Goal: Task Accomplishment & Management: Complete application form

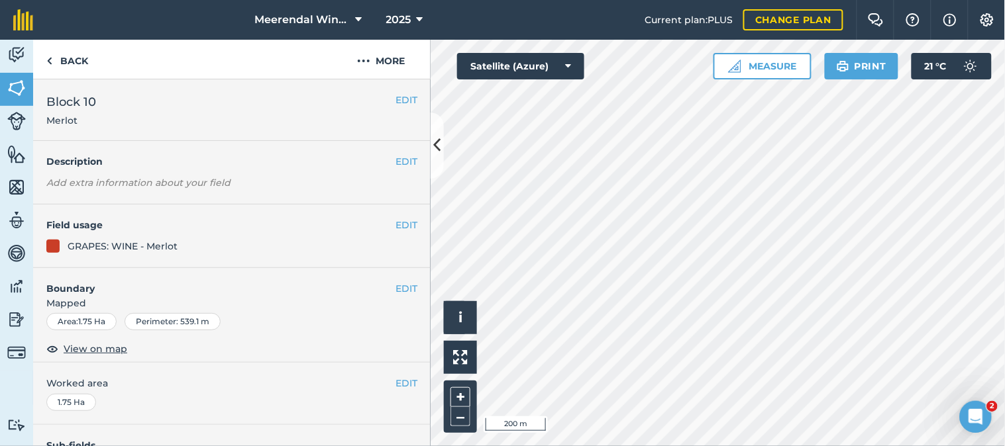
scroll to position [433, 0]
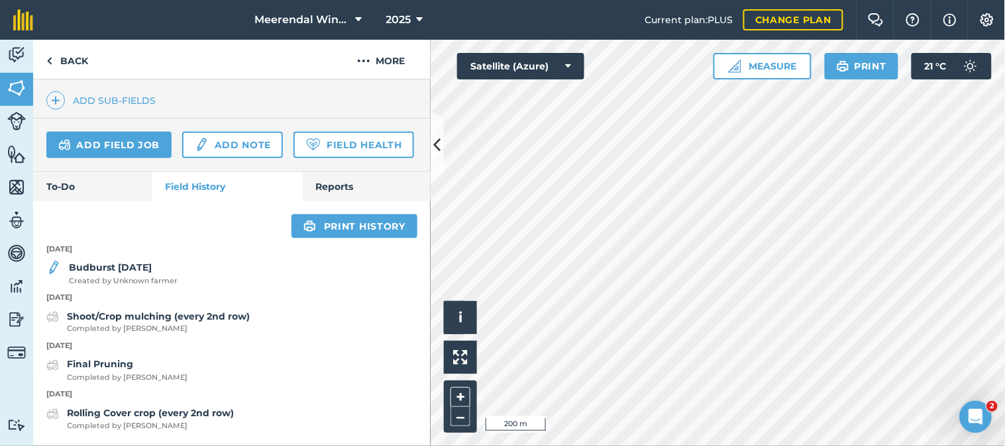
scroll to position [230, 0]
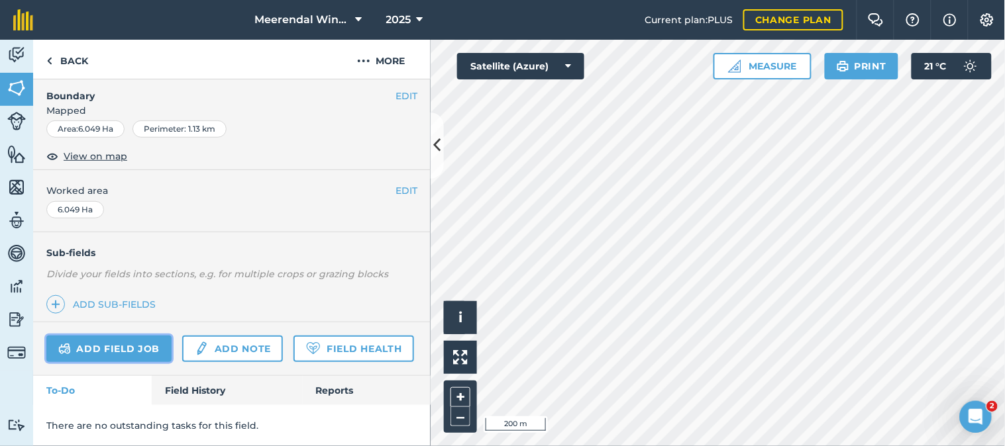
click at [122, 336] on link "Add field job" at bounding box center [108, 349] width 125 height 26
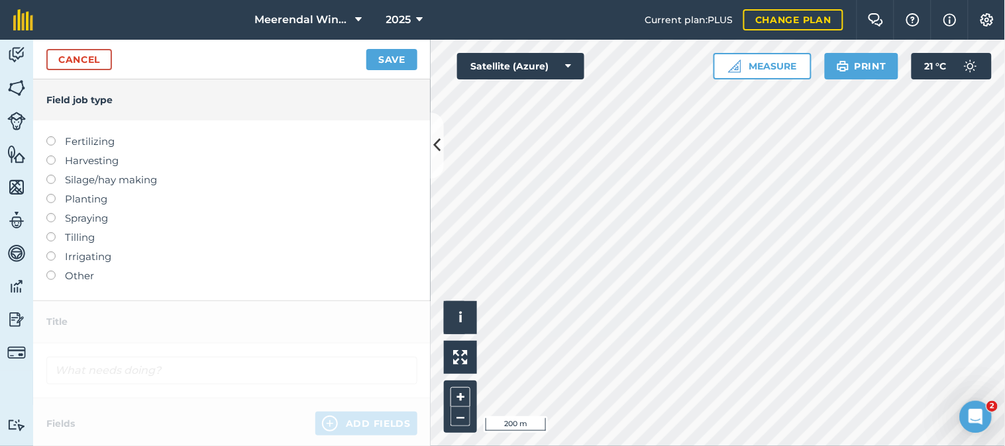
click at [50, 213] on label at bounding box center [55, 213] width 19 height 0
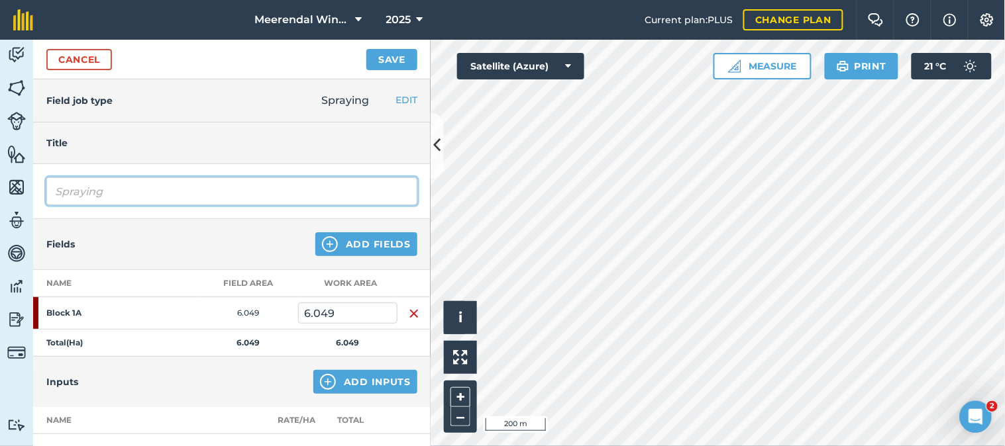
click at [122, 192] on input "Spraying" at bounding box center [231, 192] width 371 height 28
type input "S"
type input "Fungicide spray 1"
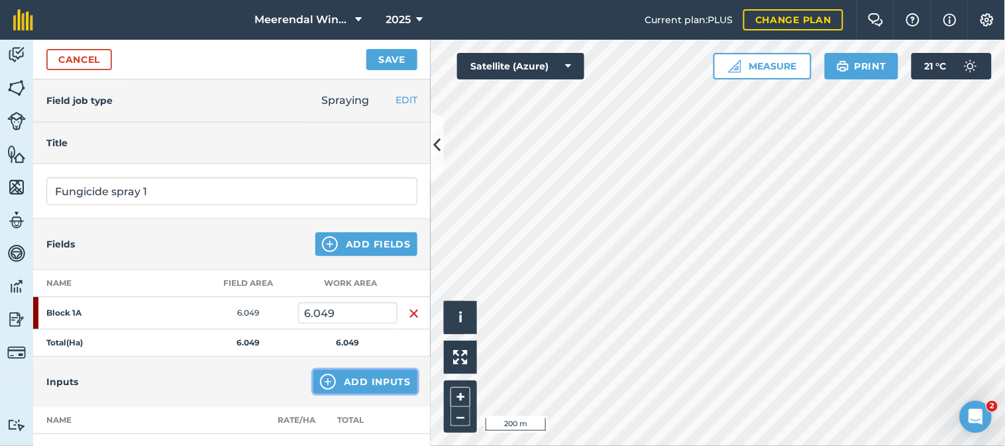
click at [321, 380] on img at bounding box center [328, 382] width 16 height 16
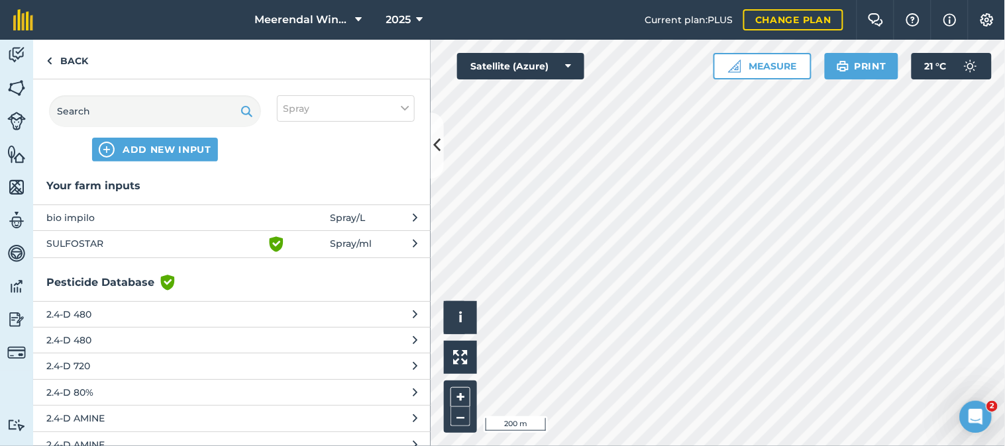
click at [111, 216] on span "bio impilo" at bounding box center [154, 218] width 217 height 15
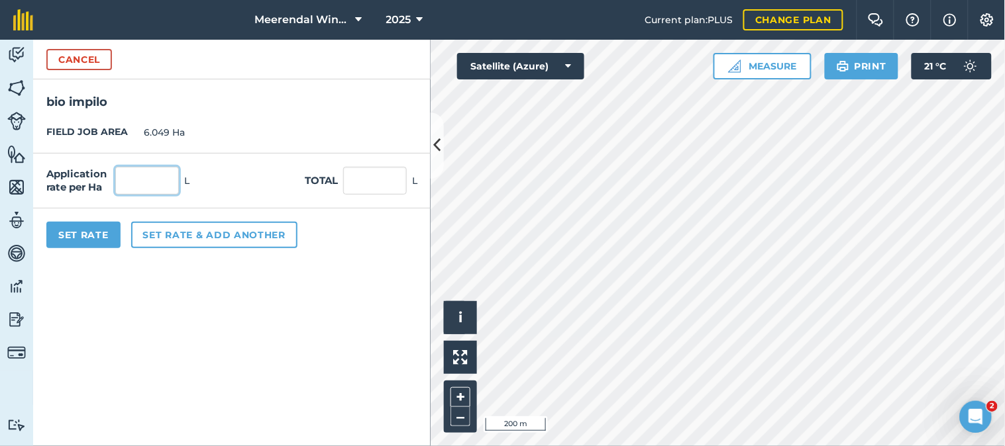
click at [146, 177] on input "text" at bounding box center [147, 181] width 64 height 28
type input "1"
type input "6.049"
click at [365, 183] on input "6.049" at bounding box center [375, 181] width 64 height 28
click at [142, 179] on input "1" at bounding box center [147, 181] width 64 height 28
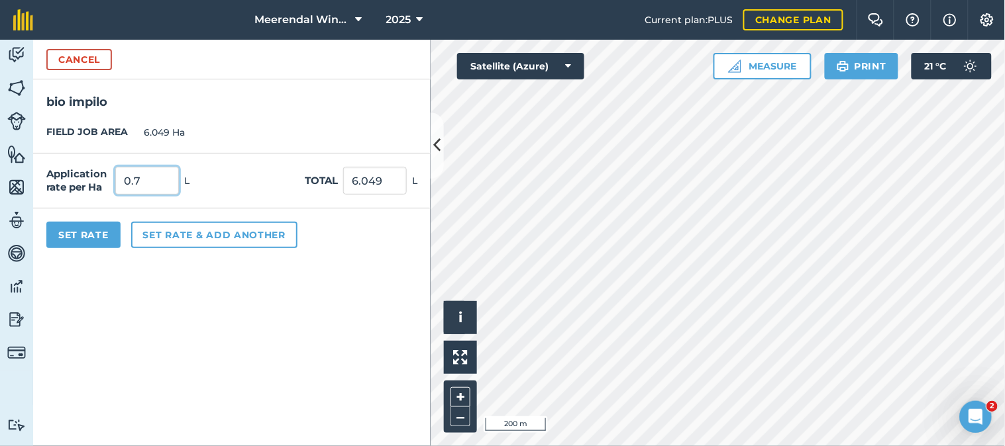
type input "0.7"
type input "4.234"
click at [156, 323] on form "Cancel bio impilo FIELD JOB AREA 6.049 Ha Application rate per Ha 0.7 L Total 4…" at bounding box center [231, 243] width 397 height 407
click at [150, 177] on input "0.7" at bounding box center [147, 181] width 64 height 28
type input "0.66"
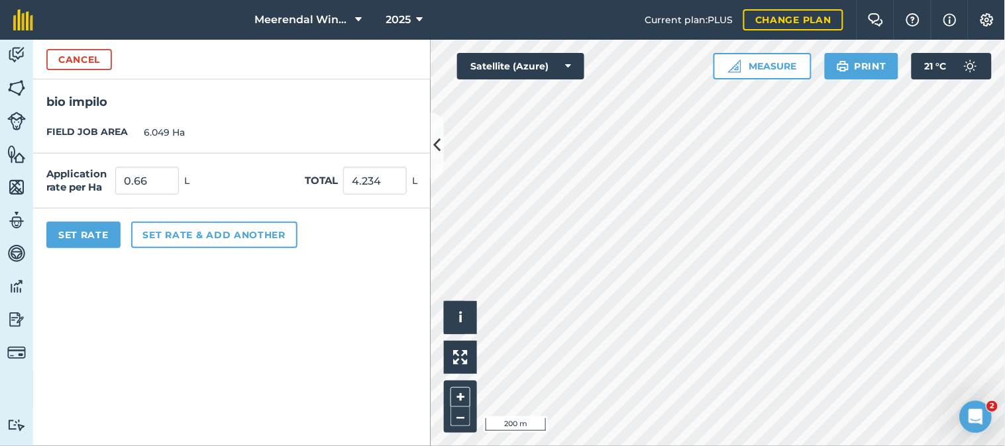
type input "3.992"
click at [217, 286] on form "Cancel bio impilo FIELD JOB AREA 6.049 Ha Application rate per Ha 0.66 L Total …" at bounding box center [231, 243] width 397 height 407
click at [150, 179] on input "0.66" at bounding box center [147, 181] width 64 height 28
type input "0.67"
type input "4.053"
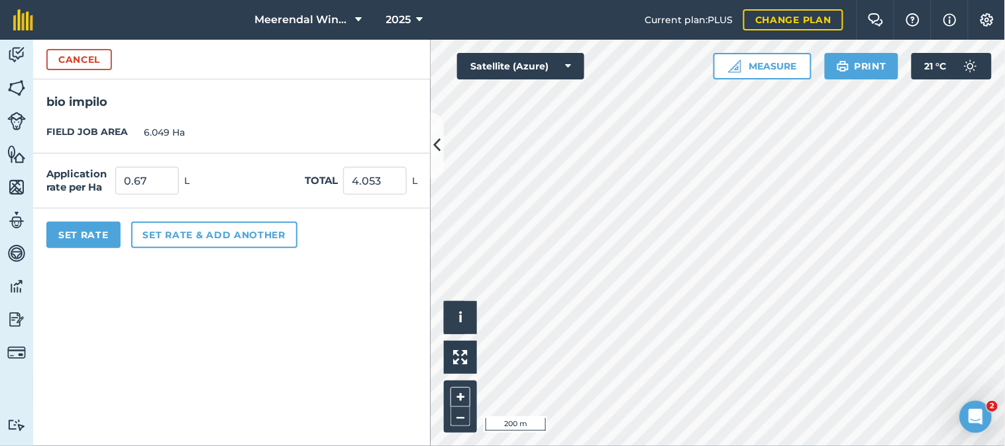
click at [299, 289] on form "Cancel bio impilo FIELD JOB AREA 6.049 Ha Application rate per Ha 0.67 L Total …" at bounding box center [231, 243] width 397 height 407
click at [158, 180] on input "0.67" at bounding box center [147, 181] width 64 height 28
type input "0"
type input "1"
type input "6.049"
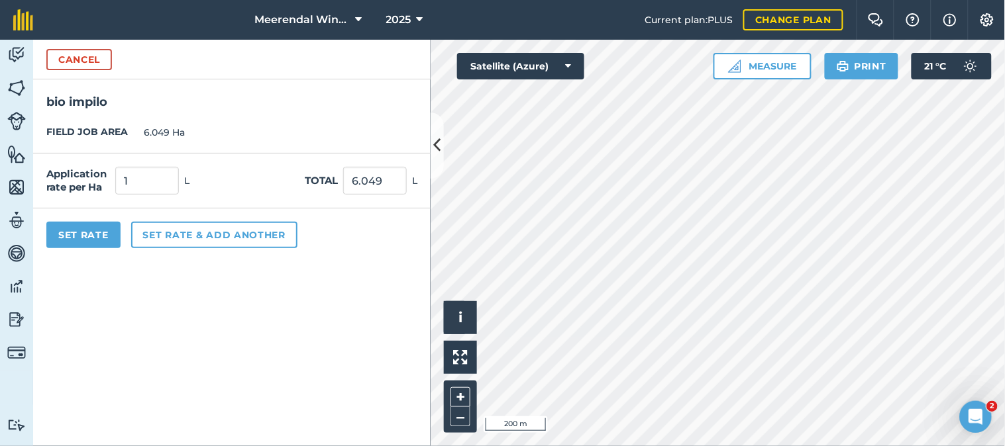
click at [221, 328] on form "Cancel bio impilo FIELD JOB AREA 6.049 Ha Application rate per Ha 1 L Total 6.0…" at bounding box center [231, 243] width 397 height 407
click at [166, 230] on button "Set rate & add another" at bounding box center [214, 235] width 166 height 26
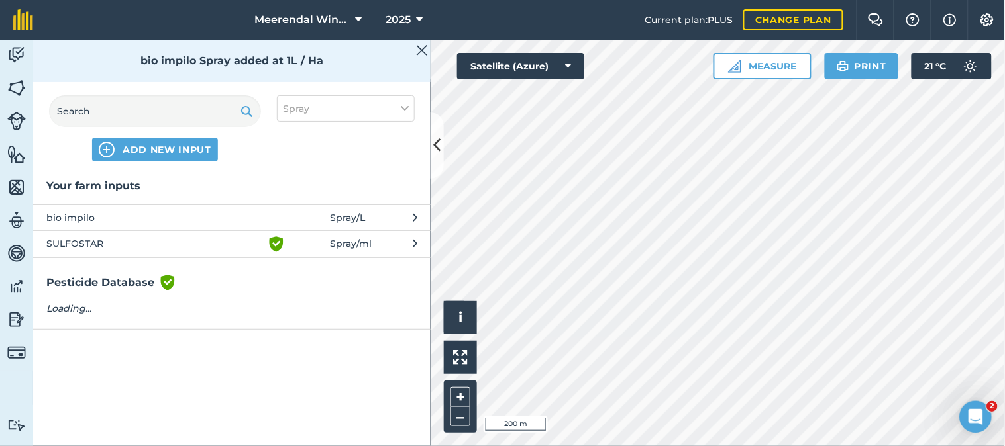
click at [315, 247] on span "Green shield with white tick" at bounding box center [299, 244] width 62 height 16
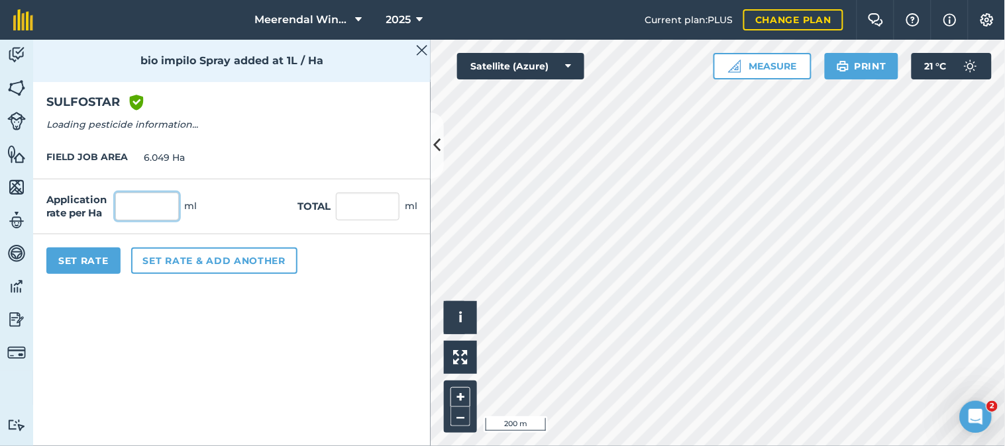
click at [150, 206] on input "text" at bounding box center [147, 207] width 64 height 28
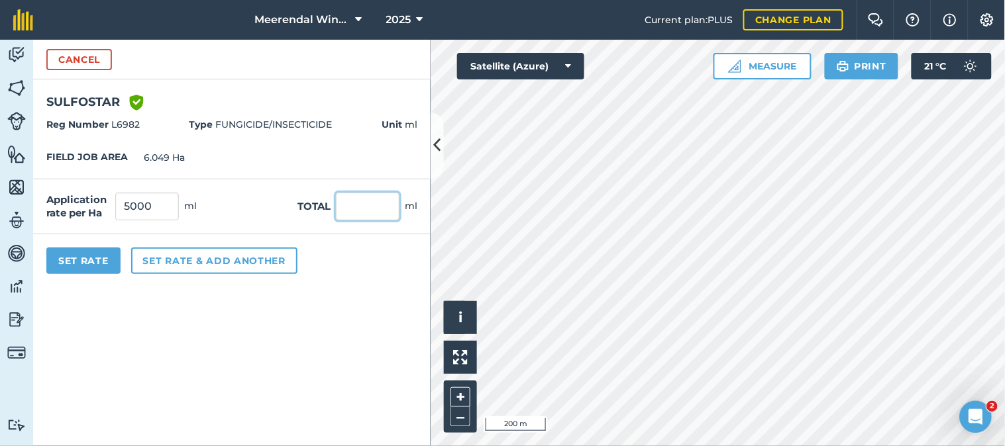
type input "5,000"
type input "30,245"
click at [381, 206] on input "30,245" at bounding box center [368, 207] width 64 height 28
click at [229, 258] on button "Set rate & add another" at bounding box center [214, 261] width 166 height 26
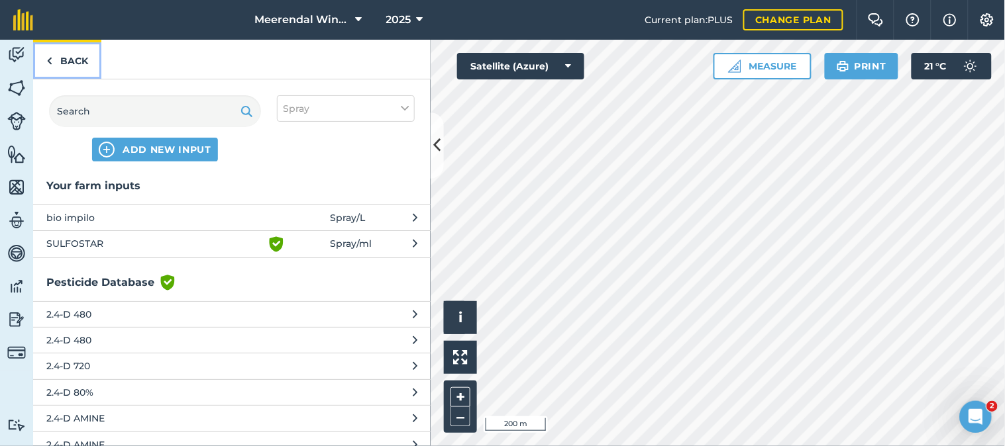
click at [75, 55] on link "Back" at bounding box center [67, 59] width 68 height 39
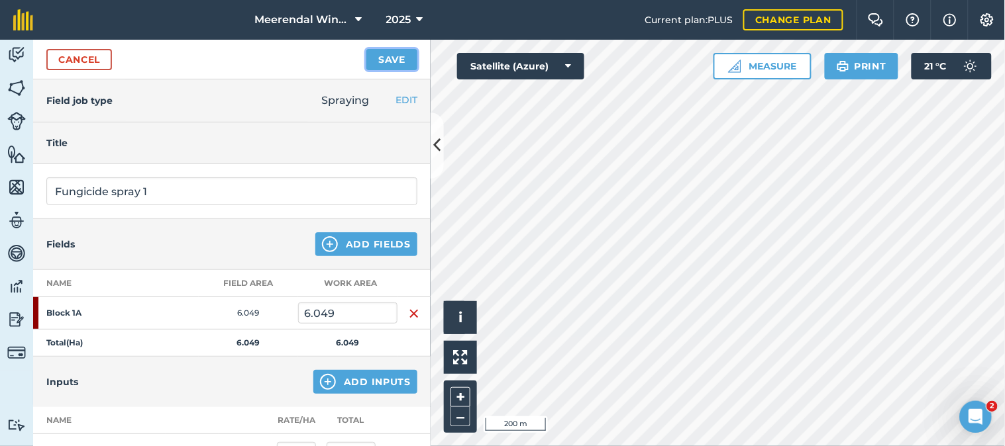
click at [392, 57] on button "Save" at bounding box center [391, 59] width 51 height 21
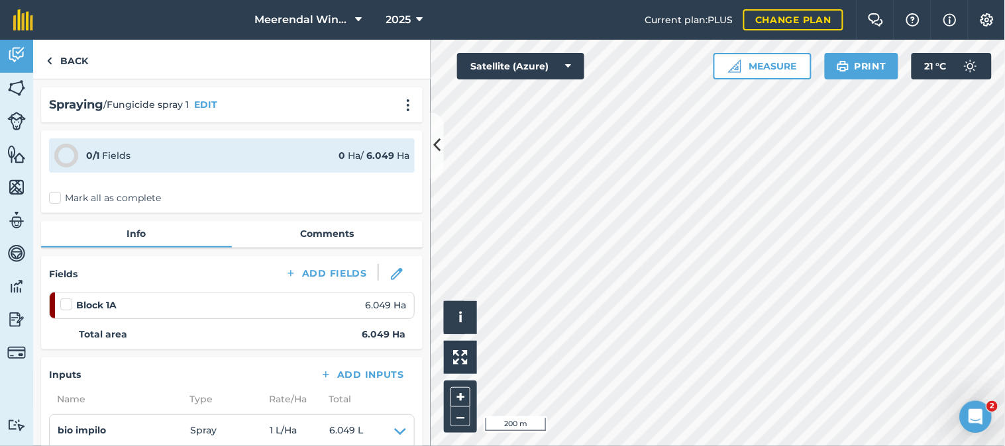
click at [62, 298] on label at bounding box center [68, 298] width 16 height 0
click at [62, 299] on input "checkbox" at bounding box center [64, 302] width 9 height 9
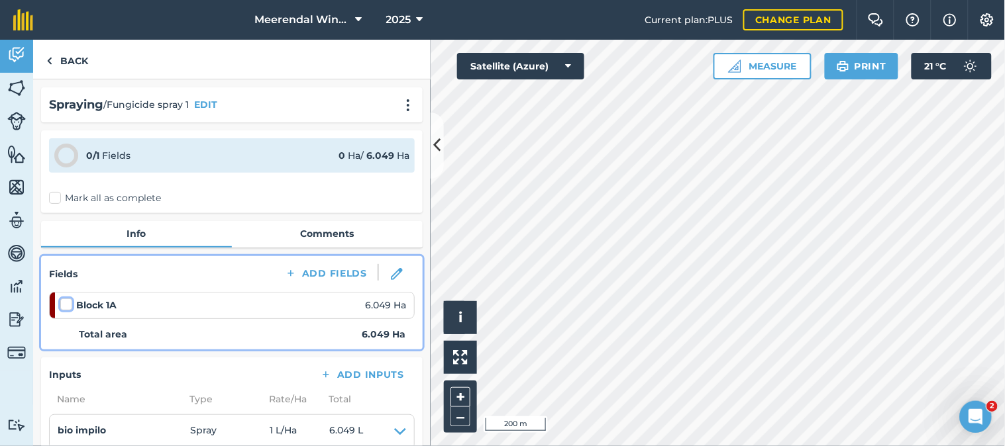
checkbox input "false"
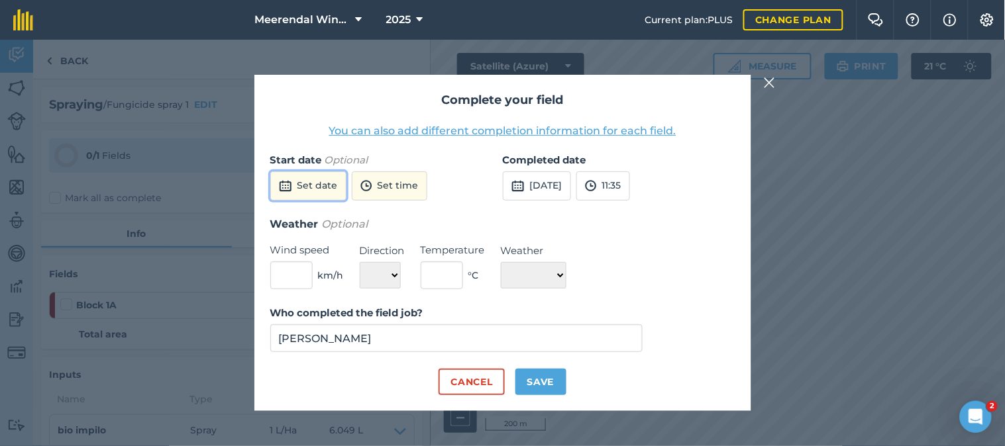
click at [315, 183] on button "Set date" at bounding box center [308, 186] width 76 height 29
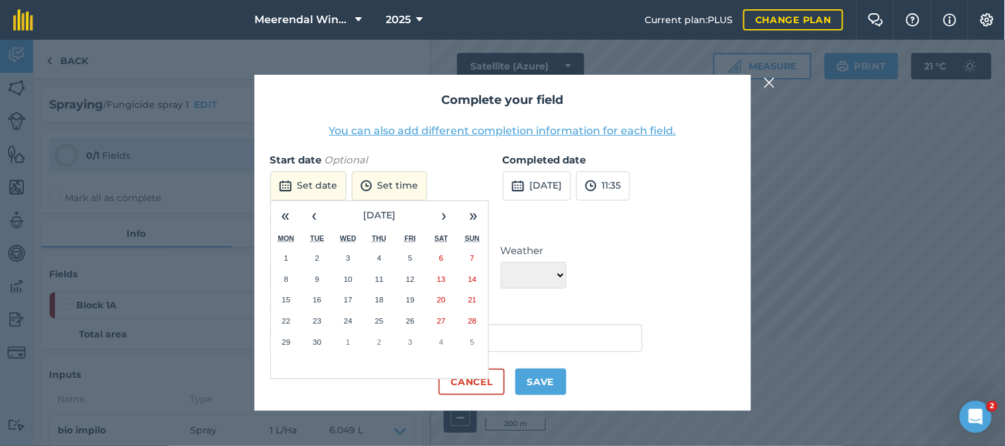
click at [285, 343] on abbr "29" at bounding box center [286, 342] width 9 height 9
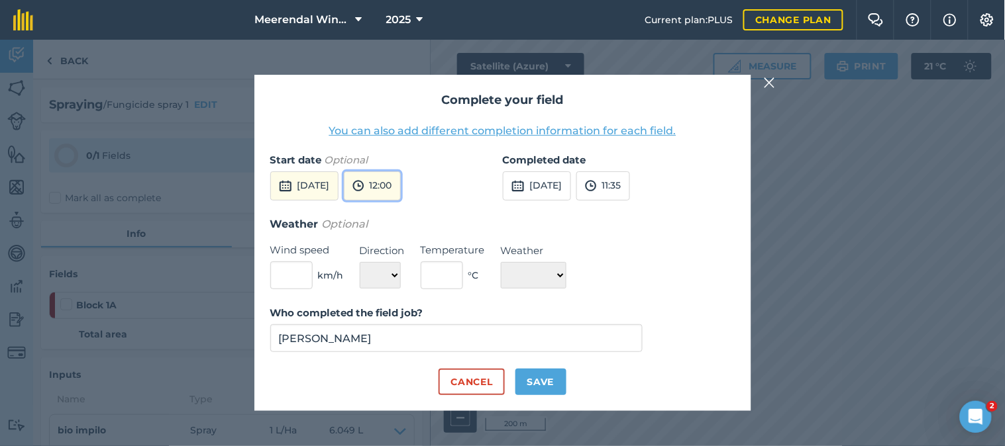
click at [401, 189] on button "12:00" at bounding box center [372, 186] width 57 height 29
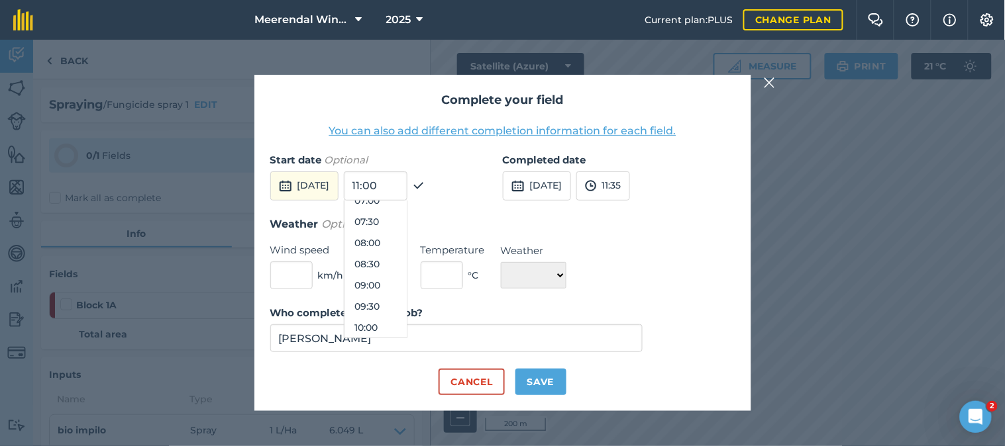
scroll to position [298, 0]
click at [401, 274] on button "08:30" at bounding box center [375, 274] width 62 height 21
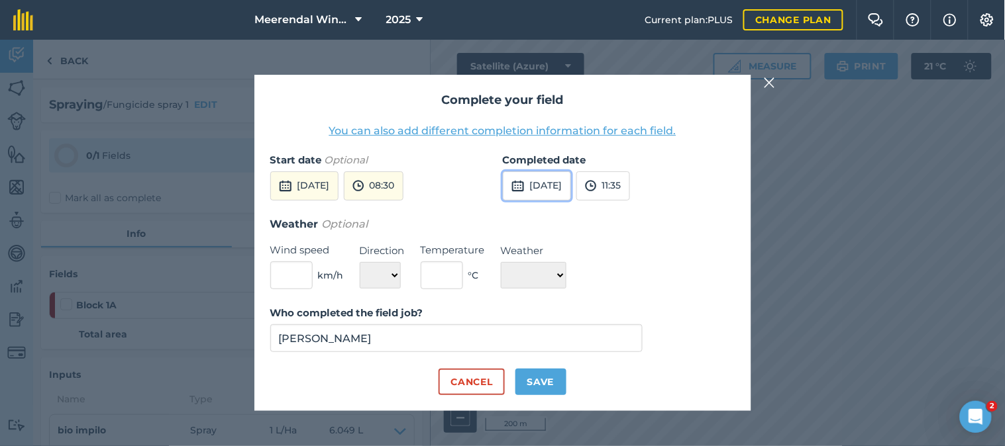
click at [571, 184] on button "[DATE]" at bounding box center [537, 186] width 68 height 29
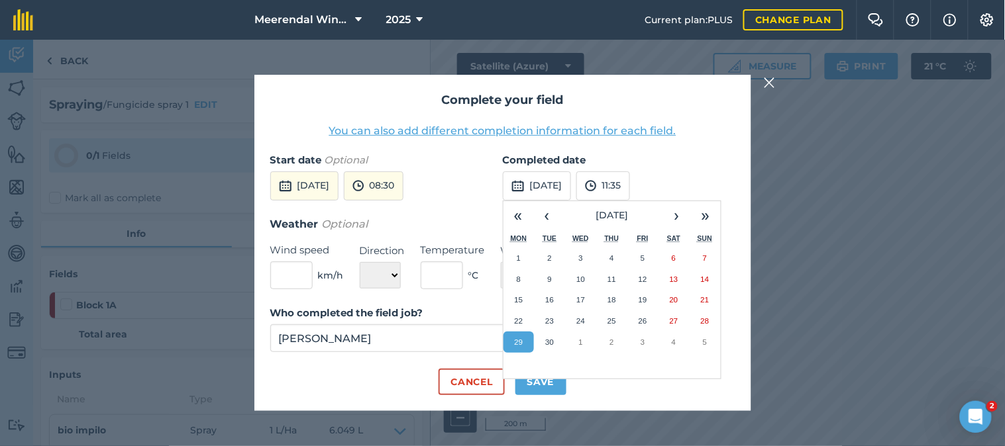
click at [517, 344] on abbr "29" at bounding box center [518, 342] width 9 height 9
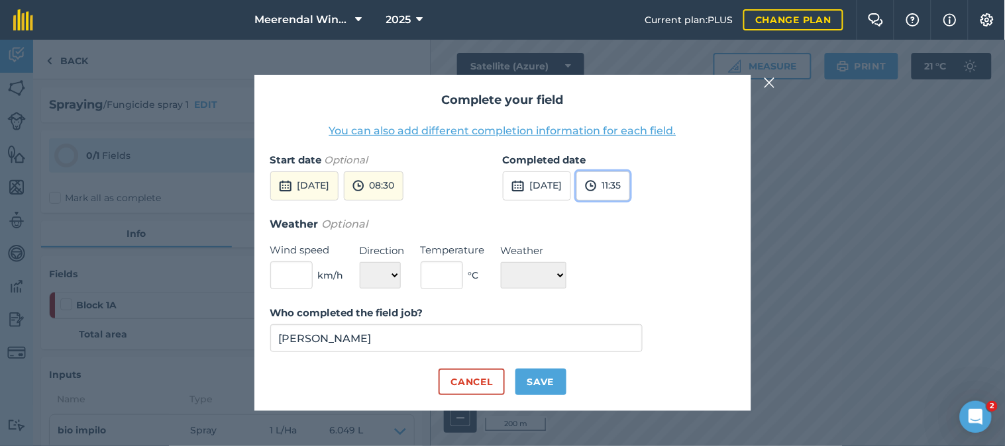
click at [630, 183] on button "11:35" at bounding box center [603, 186] width 54 height 29
click at [639, 285] on button "10:30" at bounding box center [608, 285] width 62 height 21
click at [542, 385] on button "Save" at bounding box center [540, 382] width 51 height 26
checkbox input "true"
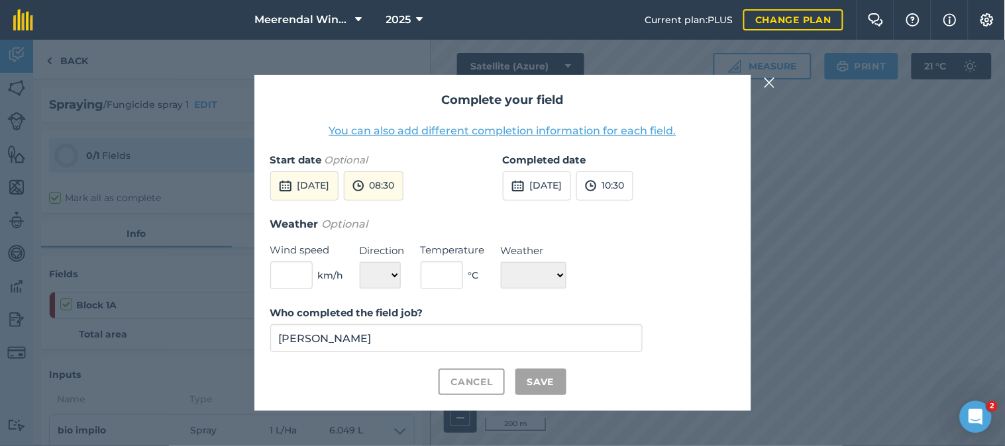
checkbox input "true"
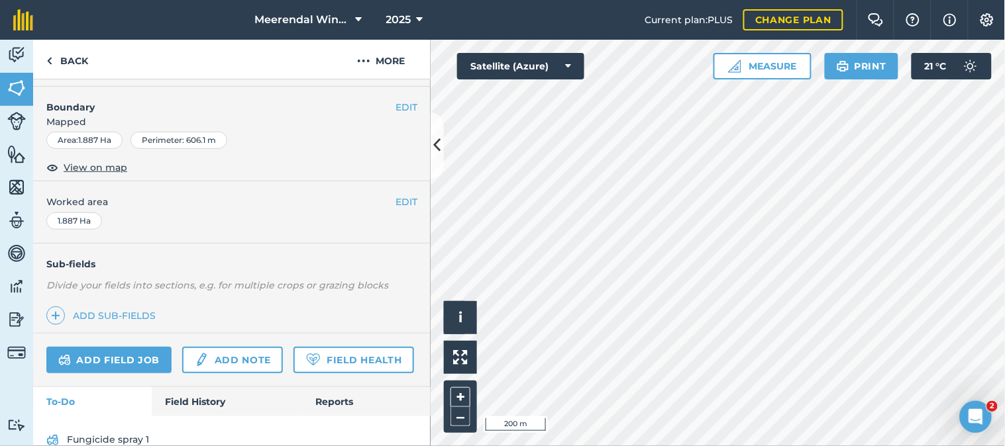
scroll to position [242, 0]
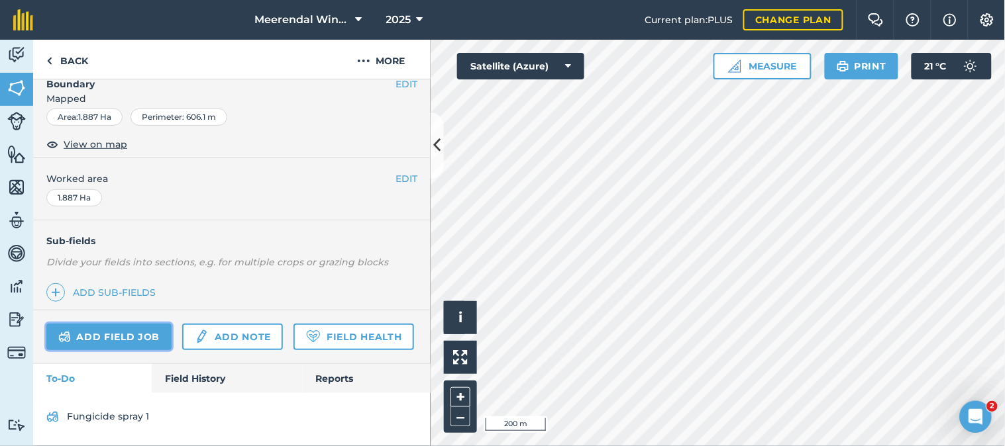
click at [129, 324] on link "Add field job" at bounding box center [108, 337] width 125 height 26
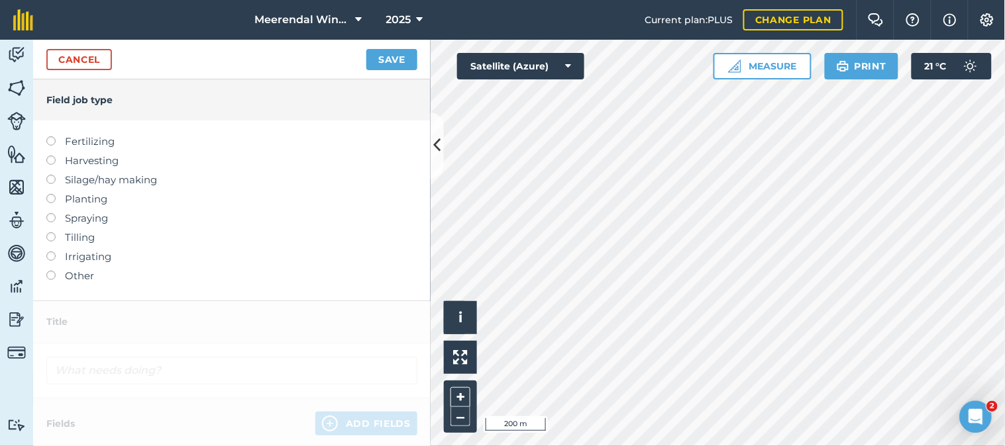
click at [50, 271] on label at bounding box center [55, 271] width 19 height 0
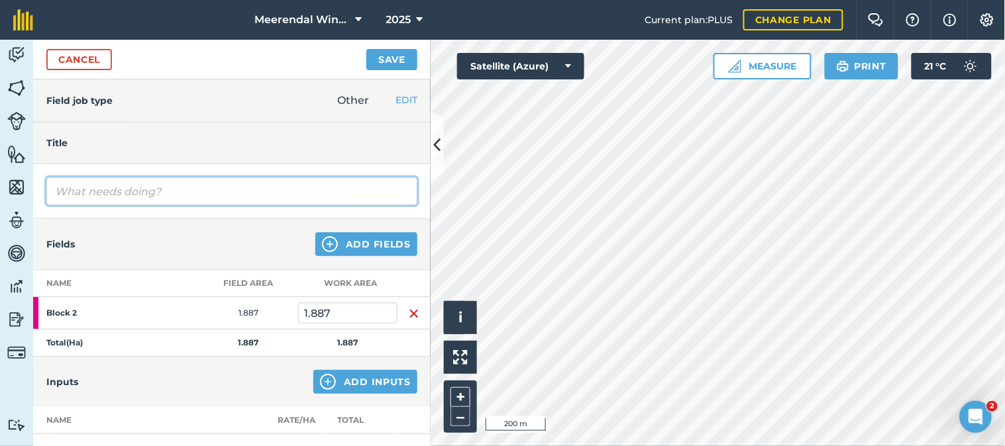
click at [99, 192] on input "text" at bounding box center [231, 192] width 371 height 28
type input "1st Suckering"
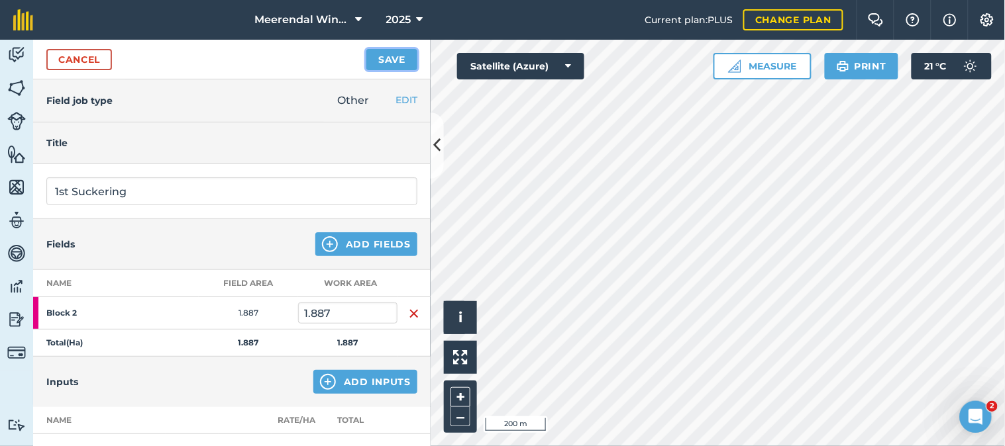
click at [398, 58] on button "Save" at bounding box center [391, 59] width 51 height 21
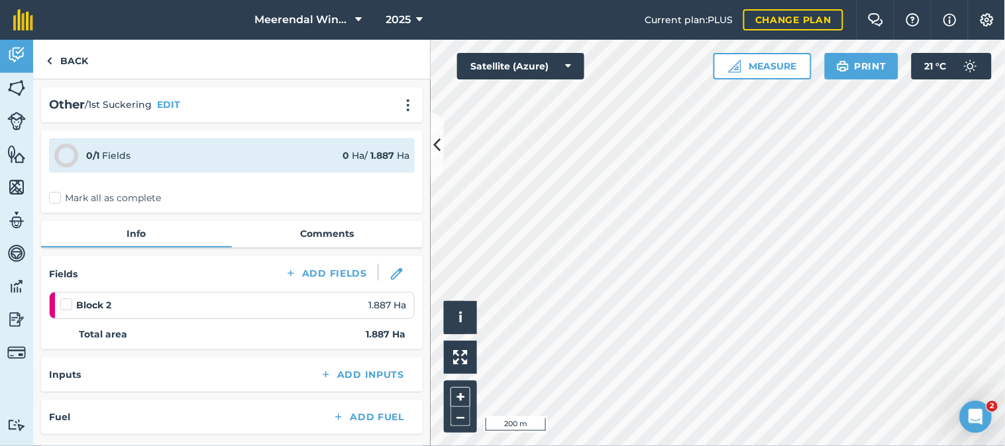
click at [67, 298] on label at bounding box center [68, 298] width 16 height 0
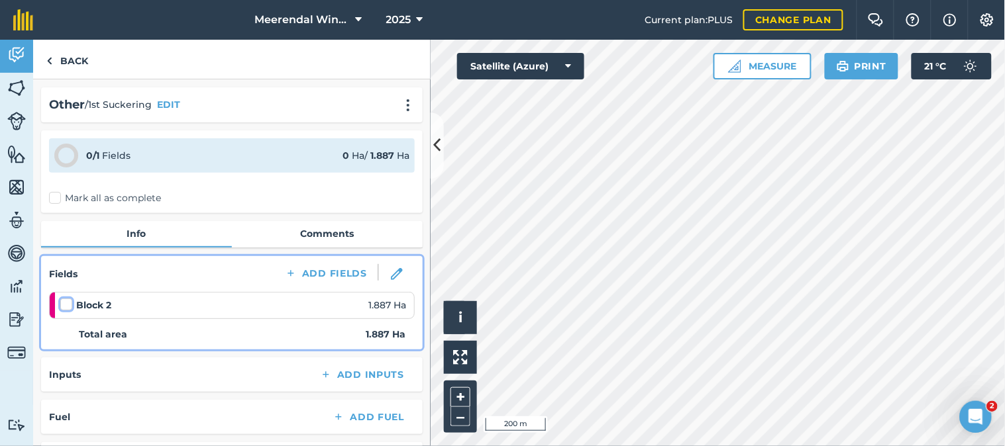
click at [67, 302] on input "checkbox" at bounding box center [64, 302] width 9 height 9
checkbox input "false"
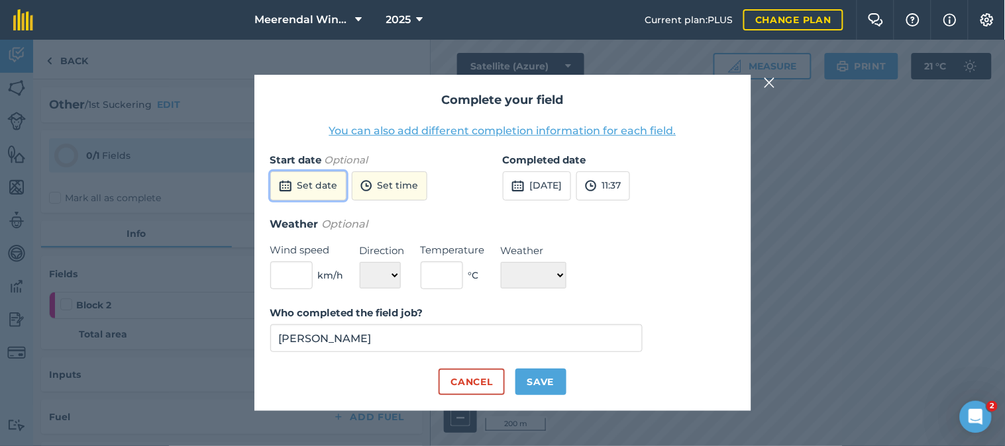
click at [321, 187] on button "Set date" at bounding box center [308, 186] width 76 height 29
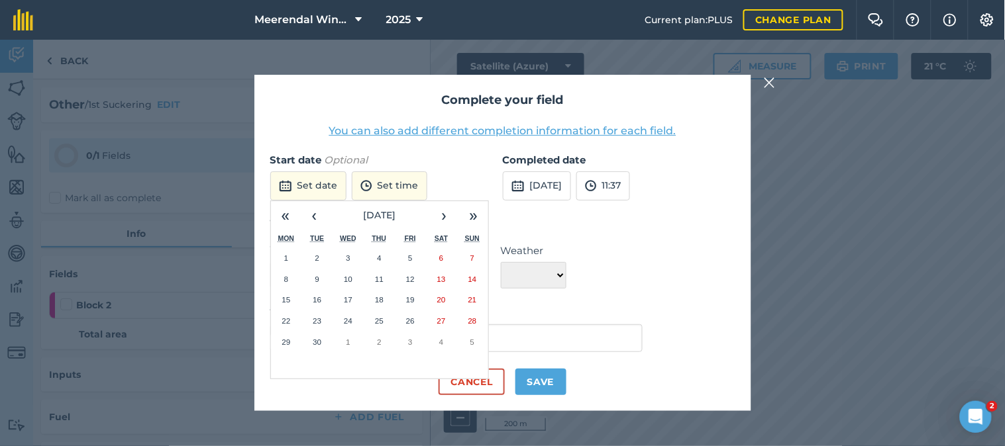
click at [287, 341] on abbr "29" at bounding box center [286, 342] width 9 height 9
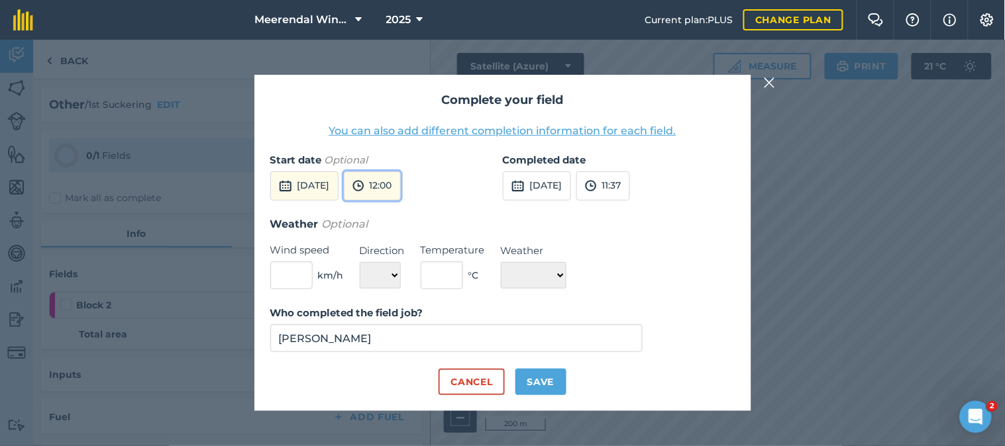
click at [401, 188] on button "12:00" at bounding box center [372, 186] width 57 height 29
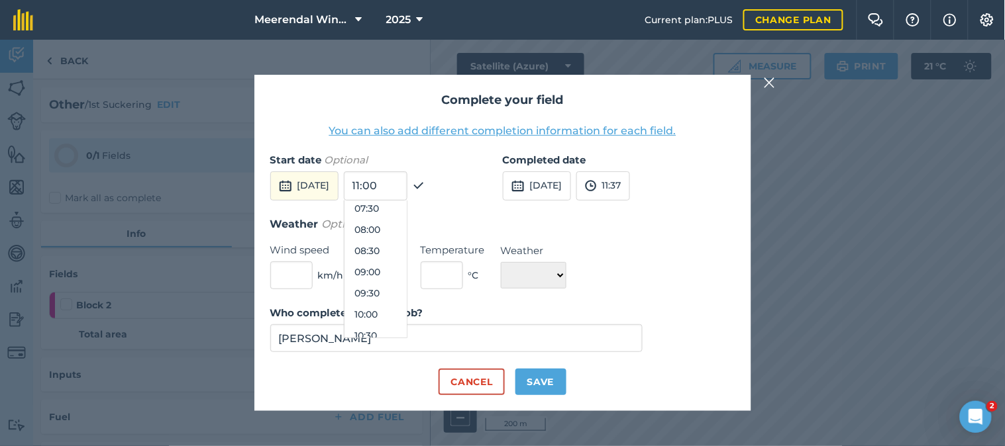
scroll to position [298, 0]
click at [406, 230] on button "07:30" at bounding box center [375, 231] width 62 height 21
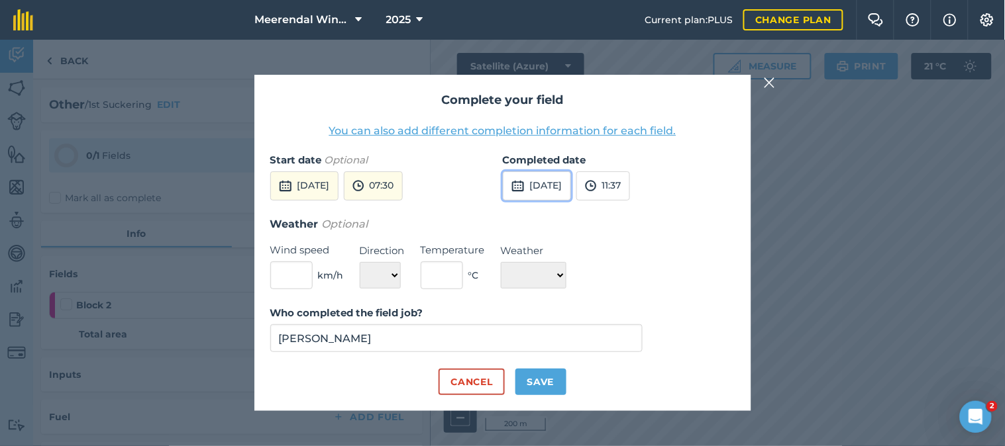
click at [564, 186] on button "[DATE]" at bounding box center [537, 186] width 68 height 29
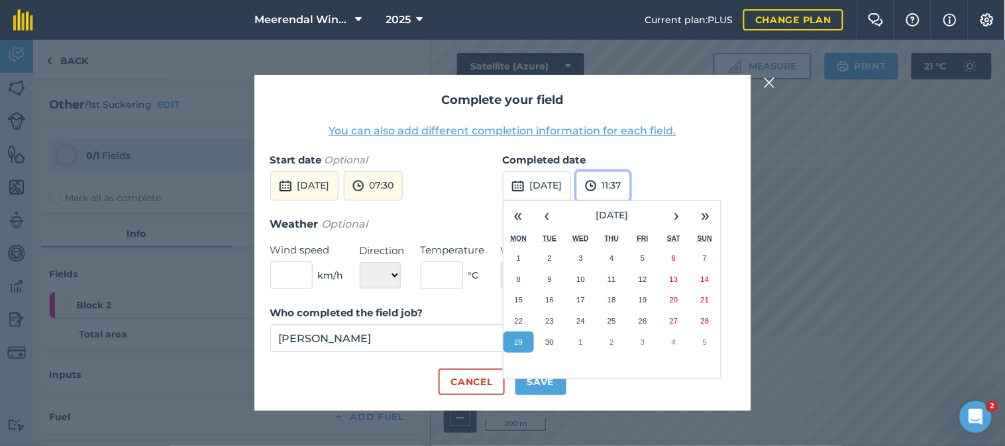
click at [630, 184] on button "11:37" at bounding box center [603, 186] width 54 height 29
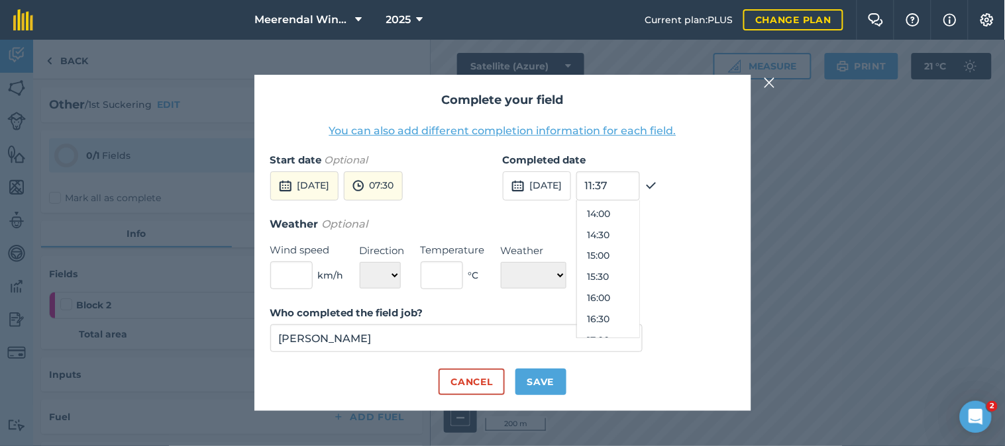
scroll to position [592, 0]
click at [639, 252] on button "15:00" at bounding box center [608, 255] width 62 height 21
click at [633, 184] on button "15:00" at bounding box center [604, 186] width 57 height 29
click at [639, 310] on button "16:00" at bounding box center [608, 317] width 62 height 21
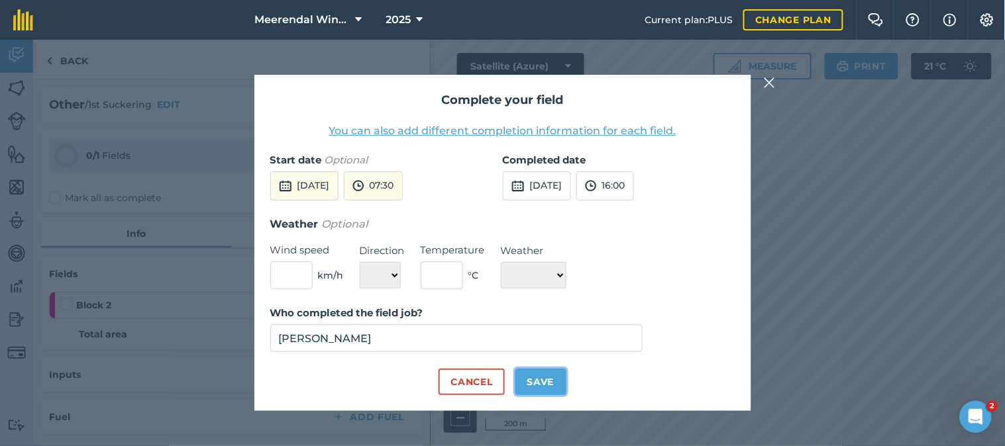
click at [543, 375] on button "Save" at bounding box center [540, 382] width 51 height 26
checkbox input "true"
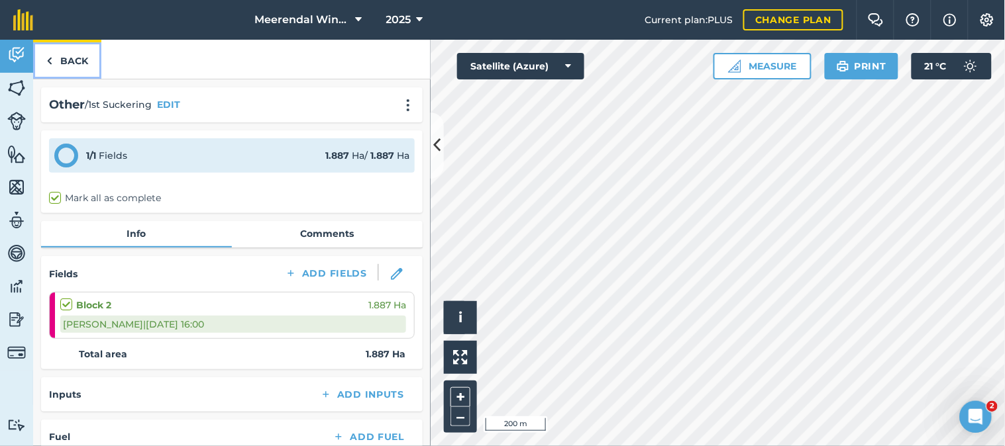
click at [68, 58] on link "Back" at bounding box center [67, 59] width 68 height 39
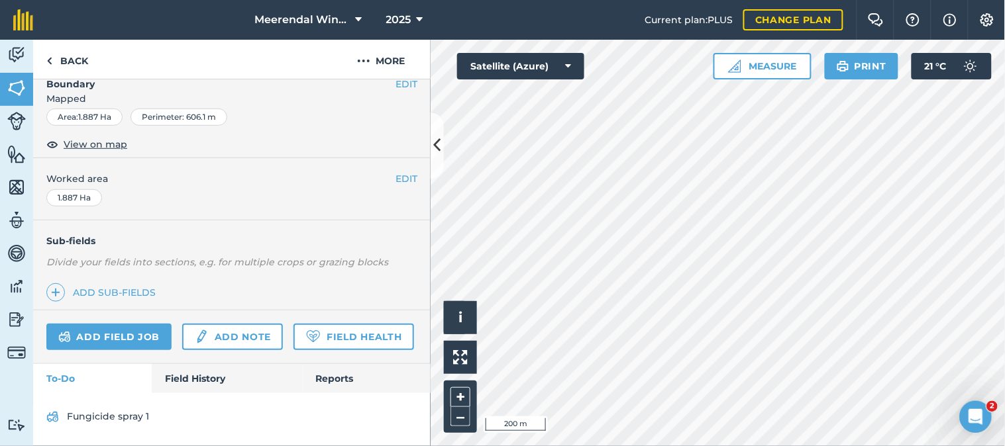
scroll to position [242, 0]
click at [197, 374] on link "Field History" at bounding box center [227, 378] width 150 height 29
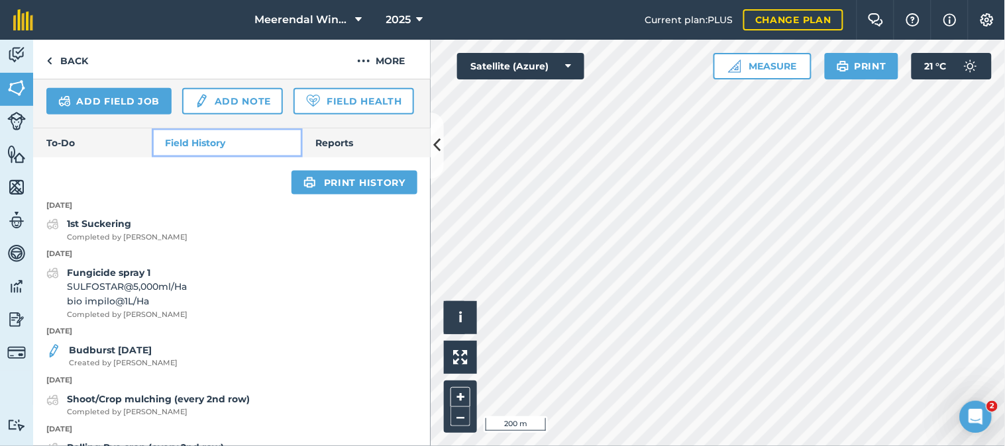
scroll to position [118, 0]
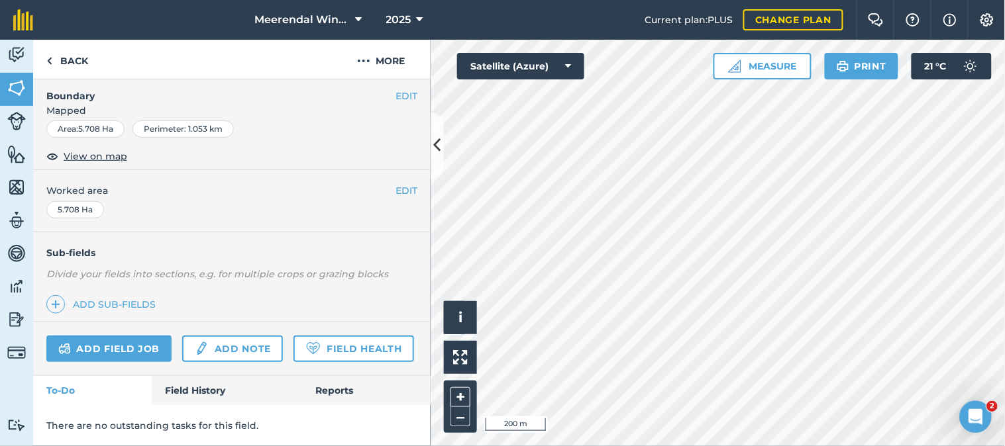
scroll to position [230, 0]
click at [199, 386] on link "Field History" at bounding box center [227, 390] width 150 height 29
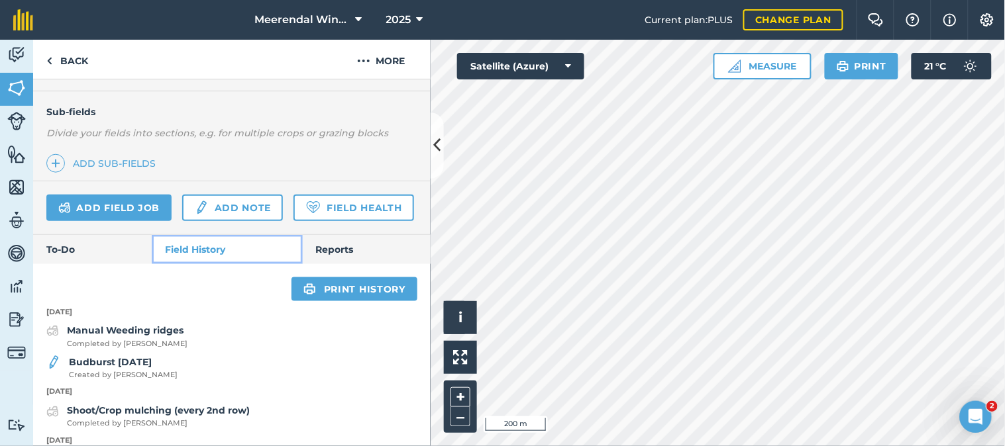
scroll to position [447, 0]
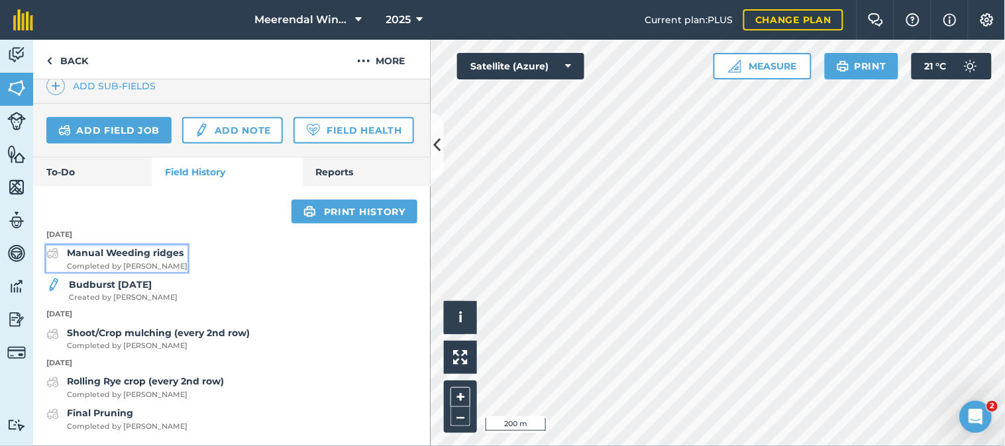
click at [134, 254] on strong "Manual Weeding ridges" at bounding box center [125, 253] width 117 height 12
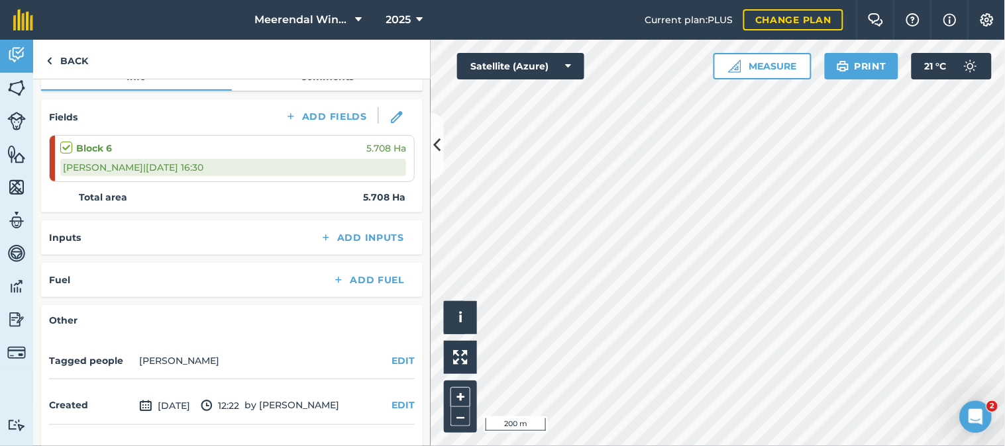
scroll to position [193, 0]
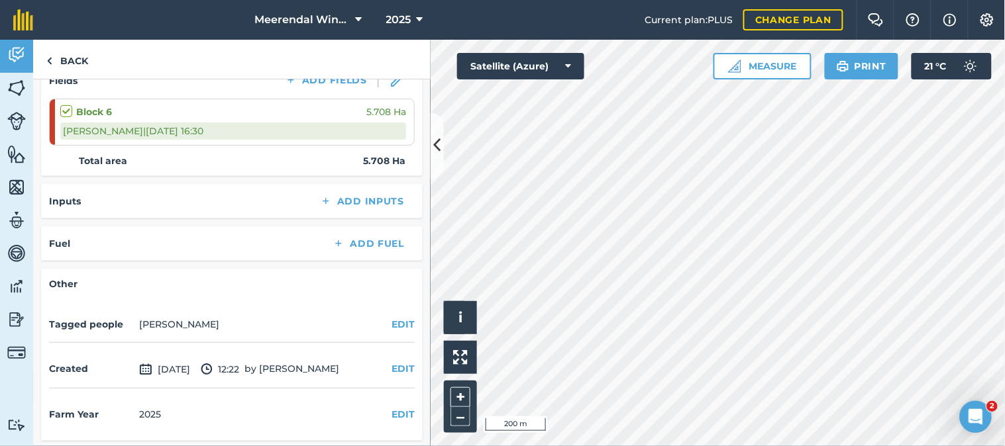
click at [64, 105] on label at bounding box center [68, 105] width 16 height 0
click at [64, 107] on input "checkbox" at bounding box center [64, 109] width 9 height 9
checkbox input "true"
checkbox input "false"
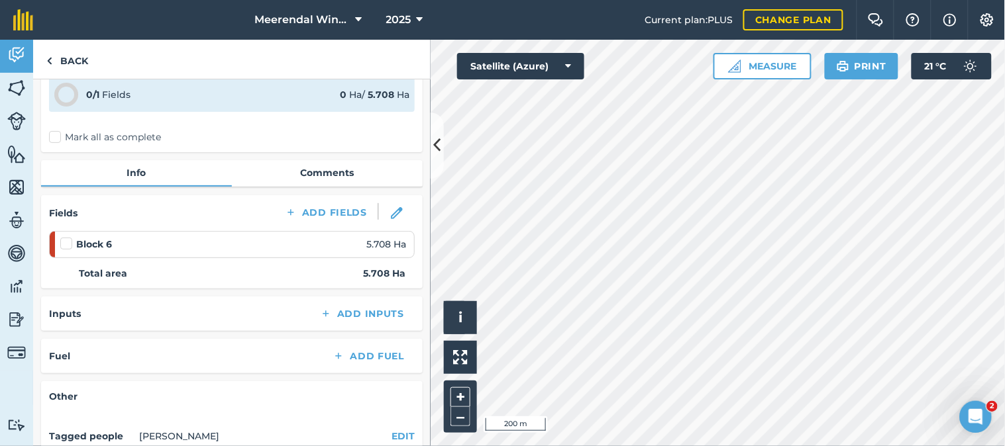
scroll to position [0, 0]
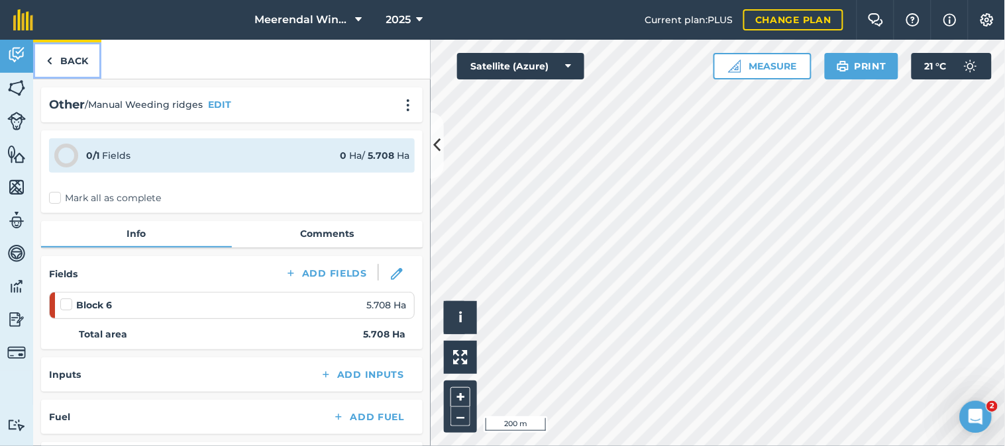
click at [74, 58] on link "Back" at bounding box center [67, 59] width 68 height 39
